Goal: Transaction & Acquisition: Download file/media

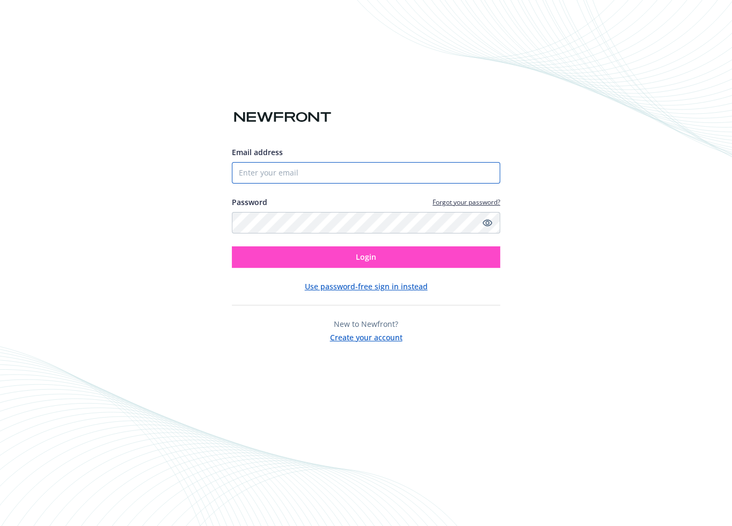
type input "[EMAIL_ADDRESS][DOMAIN_NAME]"
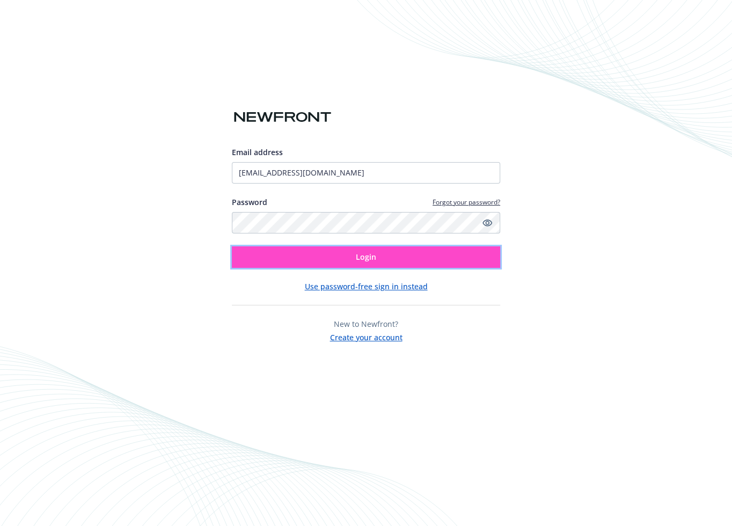
click at [363, 253] on span "Login" at bounding box center [366, 257] width 20 height 10
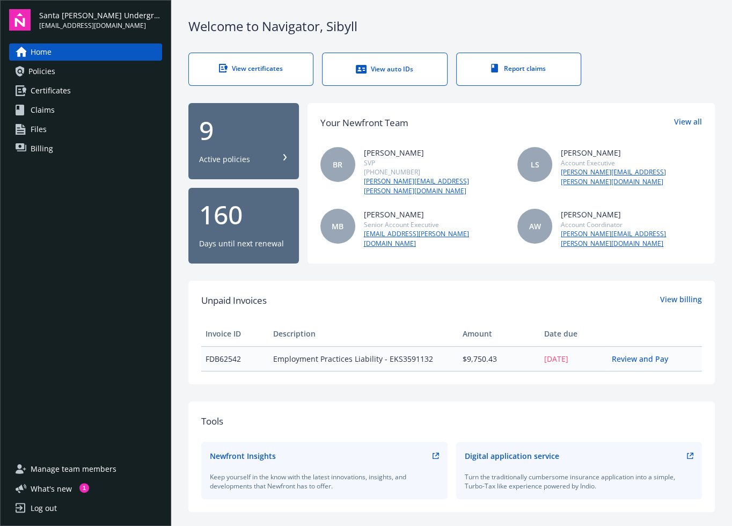
click at [46, 70] on span "Policies" at bounding box center [41, 71] width 27 height 17
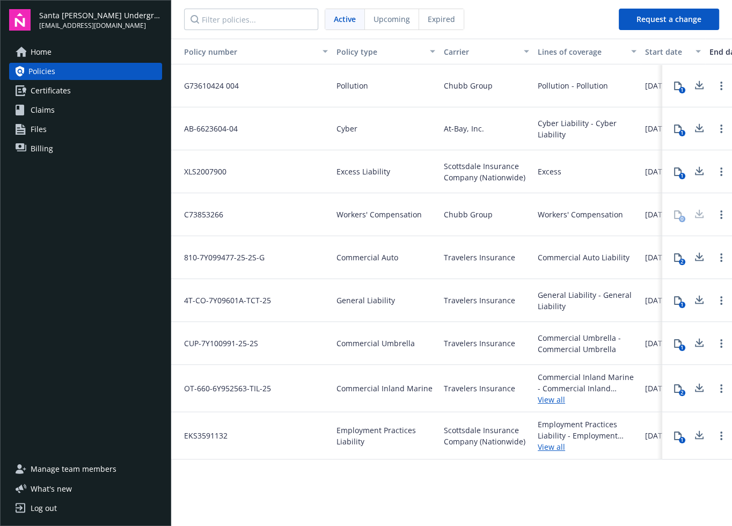
click at [373, 303] on span "General Liability" at bounding box center [366, 300] width 59 height 11
click at [676, 301] on icon at bounding box center [678, 300] width 9 height 9
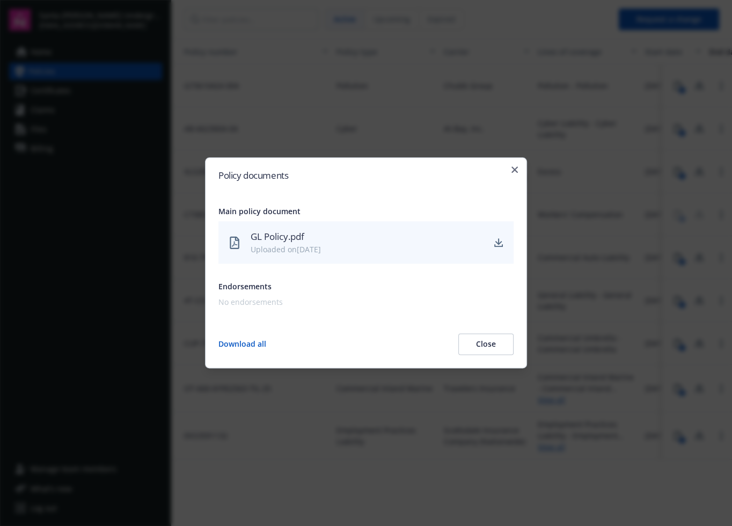
click at [289, 243] on div "GL Policy.pdf" at bounding box center [367, 237] width 233 height 14
click at [499, 241] on icon "download" at bounding box center [498, 242] width 9 height 9
click at [511, 170] on div "Policy documents Main policy document GL Policy.pdf Uploaded on 07/30/2025 Endo…" at bounding box center [366, 262] width 322 height 211
click at [516, 171] on icon "button" at bounding box center [515, 169] width 6 height 6
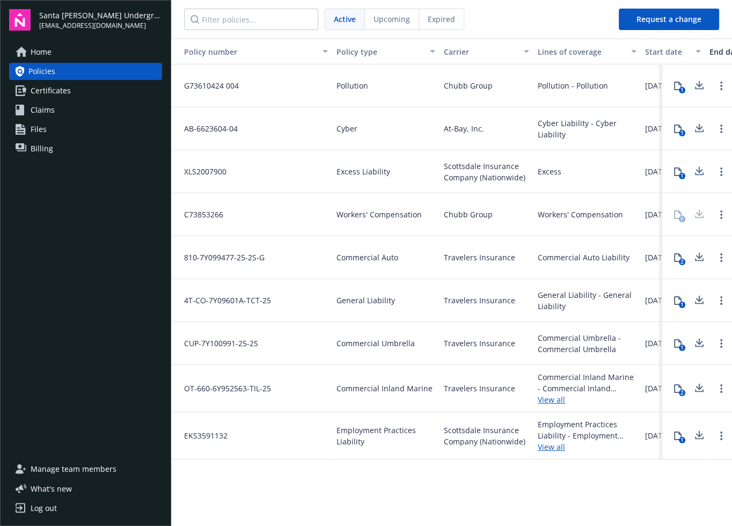
click at [45, 112] on span "Claims" at bounding box center [43, 109] width 24 height 17
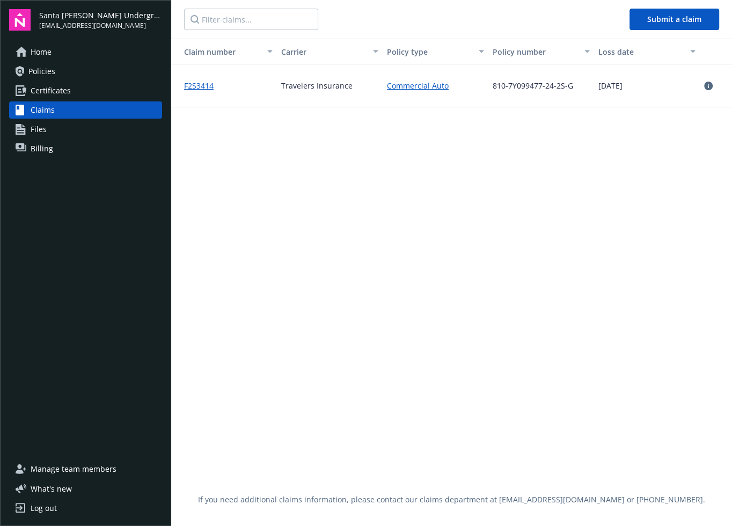
click at [40, 131] on span "Files" at bounding box center [39, 129] width 16 height 17
